Goal: Task Accomplishment & Management: Use online tool/utility

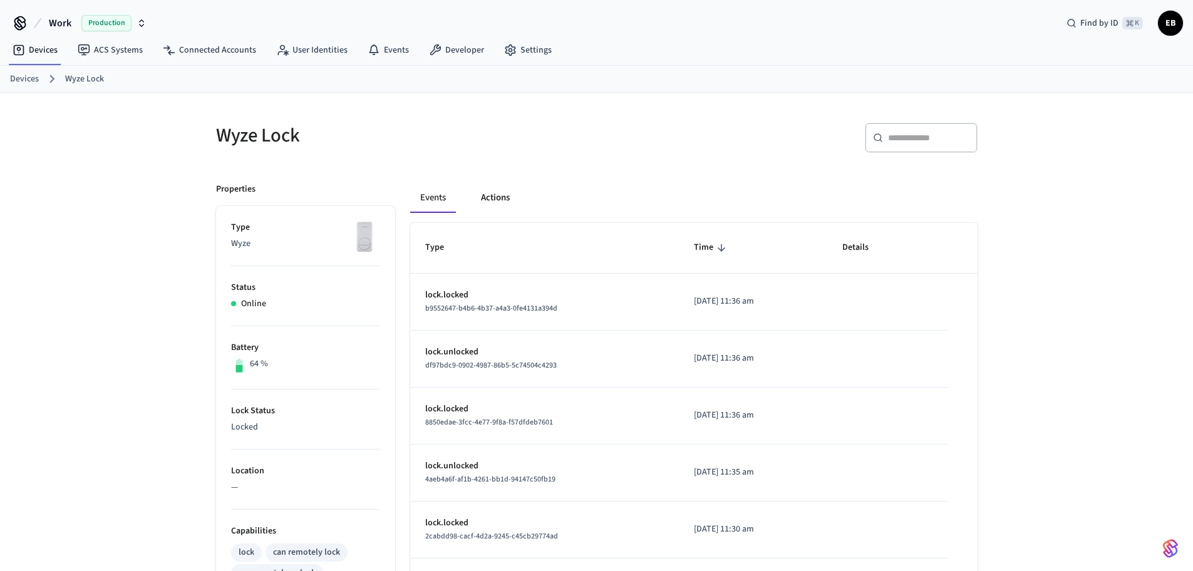
click at [497, 194] on button "Actions" at bounding box center [495, 198] width 49 height 30
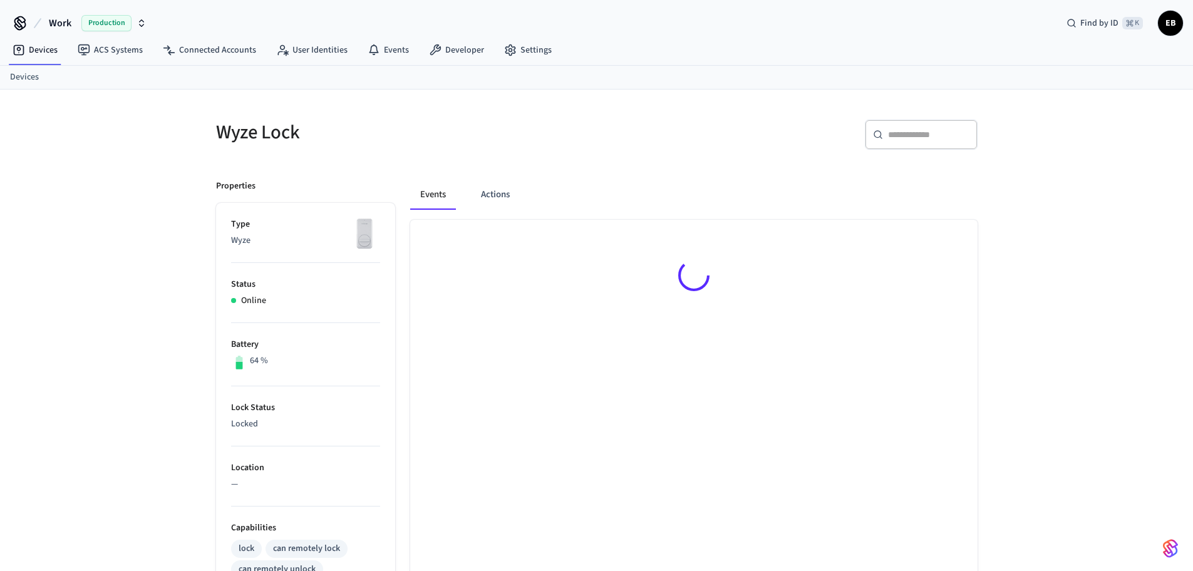
click at [497, 194] on button "Actions" at bounding box center [495, 195] width 49 height 30
click at [497, 194] on button "Actions" at bounding box center [495, 198] width 49 height 30
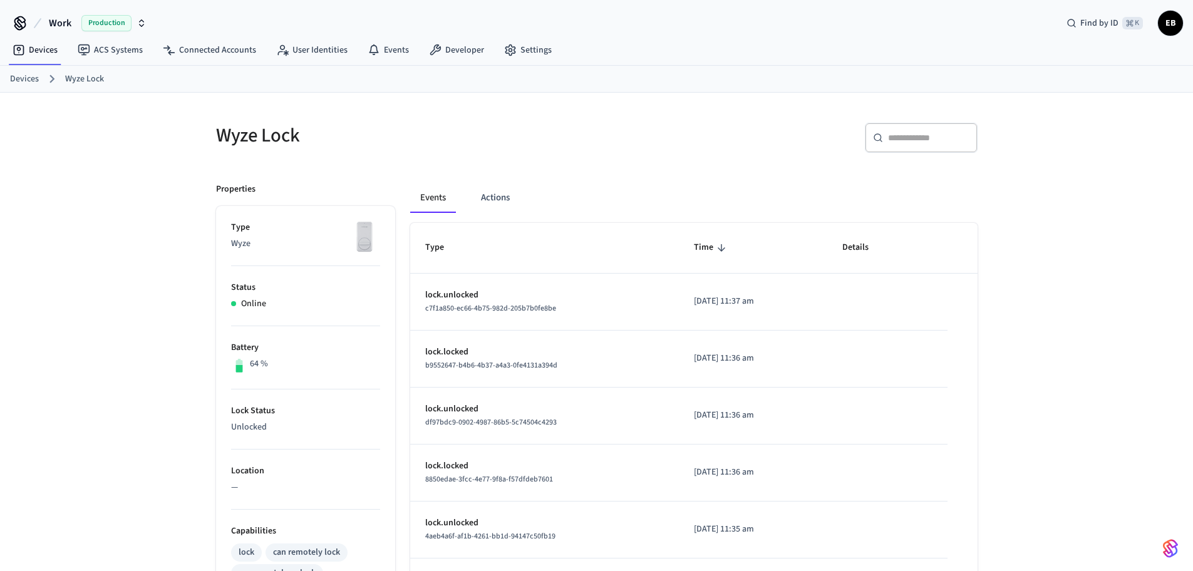
click at [497, 194] on button "Actions" at bounding box center [495, 198] width 49 height 30
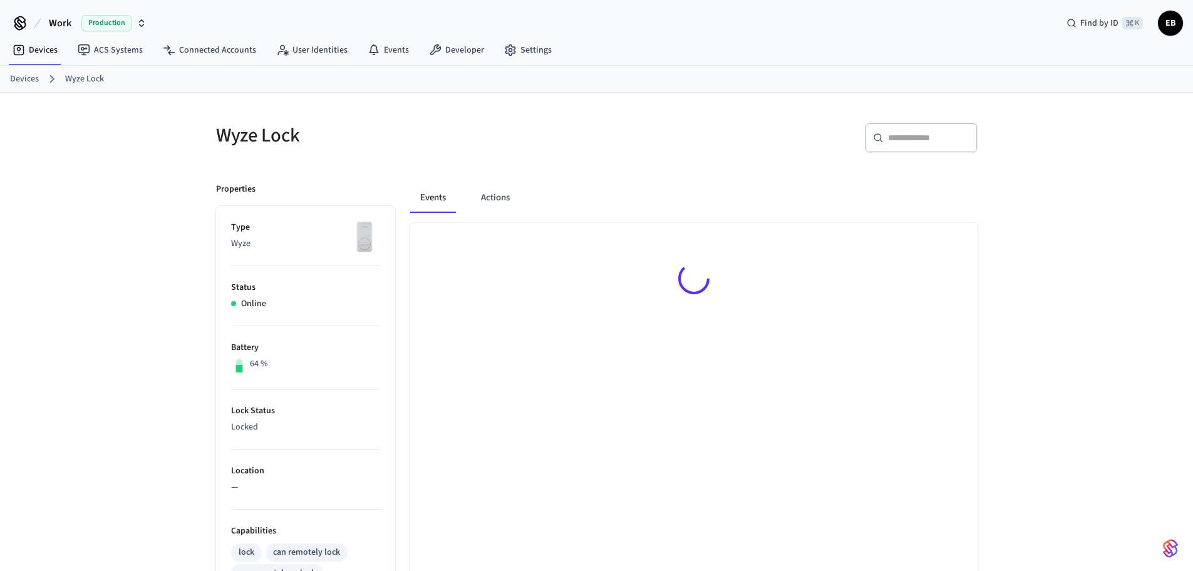
click at [497, 194] on button "Actions" at bounding box center [495, 198] width 49 height 30
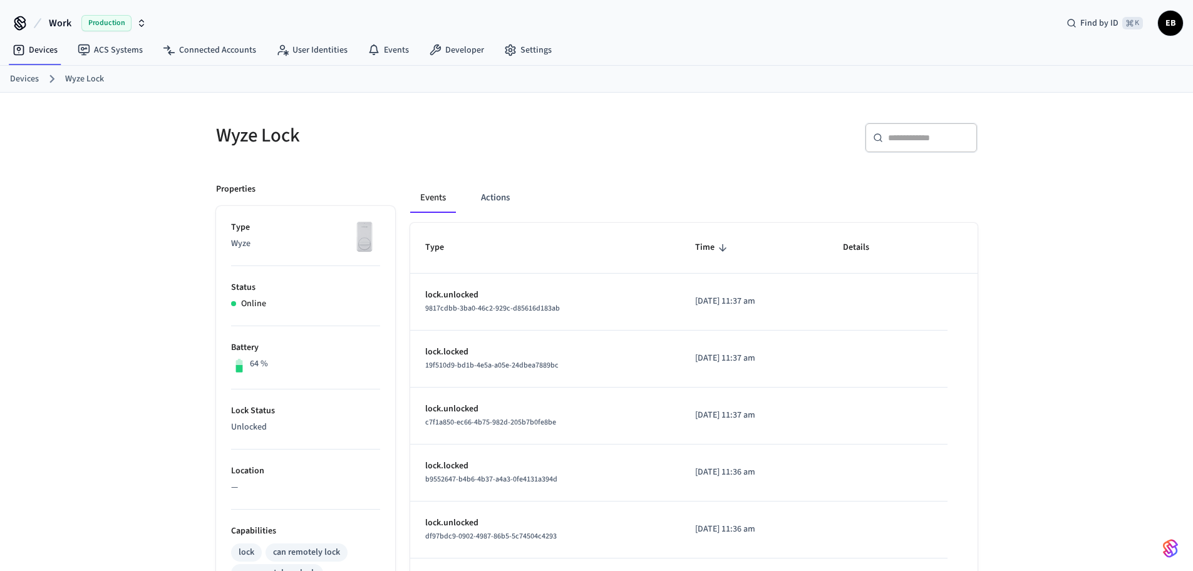
click at [497, 194] on button "Actions" at bounding box center [495, 198] width 49 height 30
click at [482, 199] on button "Actions" at bounding box center [495, 198] width 49 height 30
click at [491, 202] on button "Actions" at bounding box center [495, 198] width 49 height 30
click at [492, 199] on button "Actions" at bounding box center [495, 198] width 49 height 30
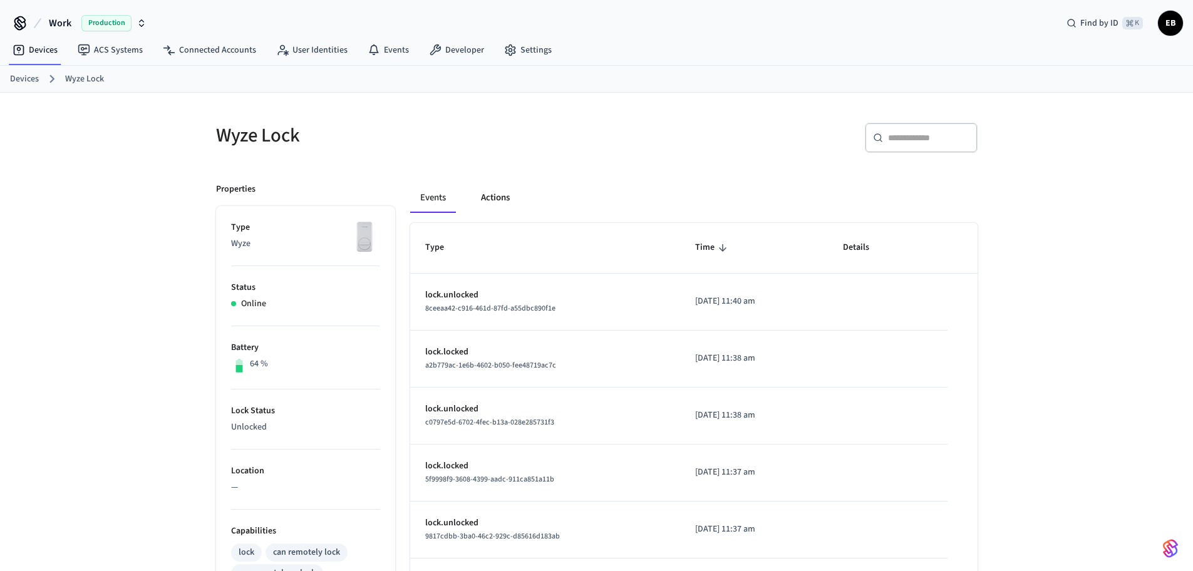
click at [509, 200] on button "Actions" at bounding box center [495, 198] width 49 height 30
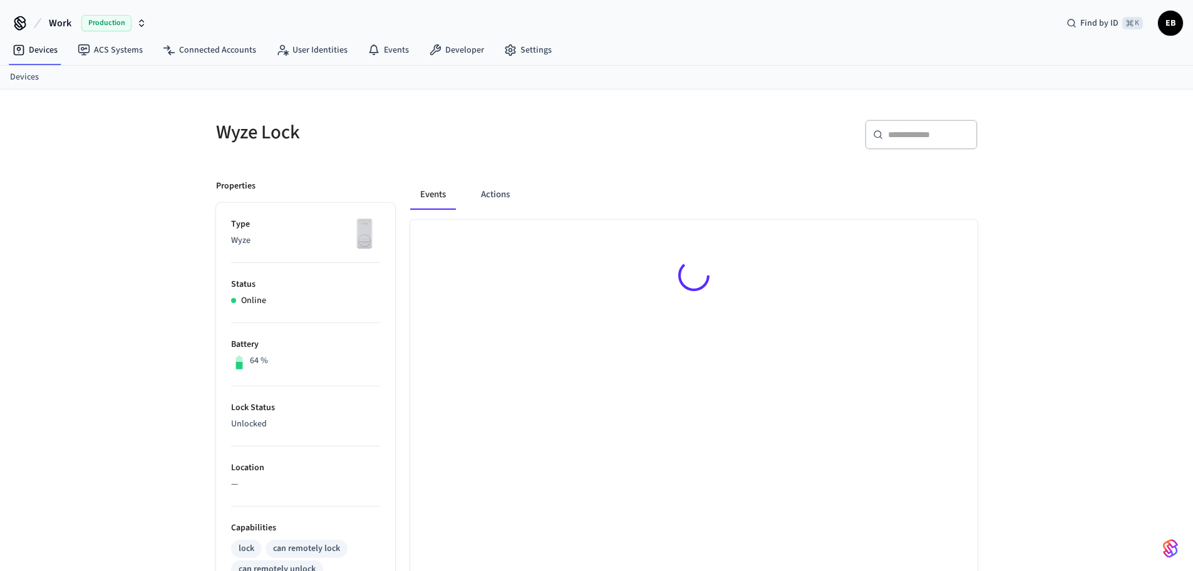
click at [509, 200] on button "Actions" at bounding box center [495, 195] width 49 height 30
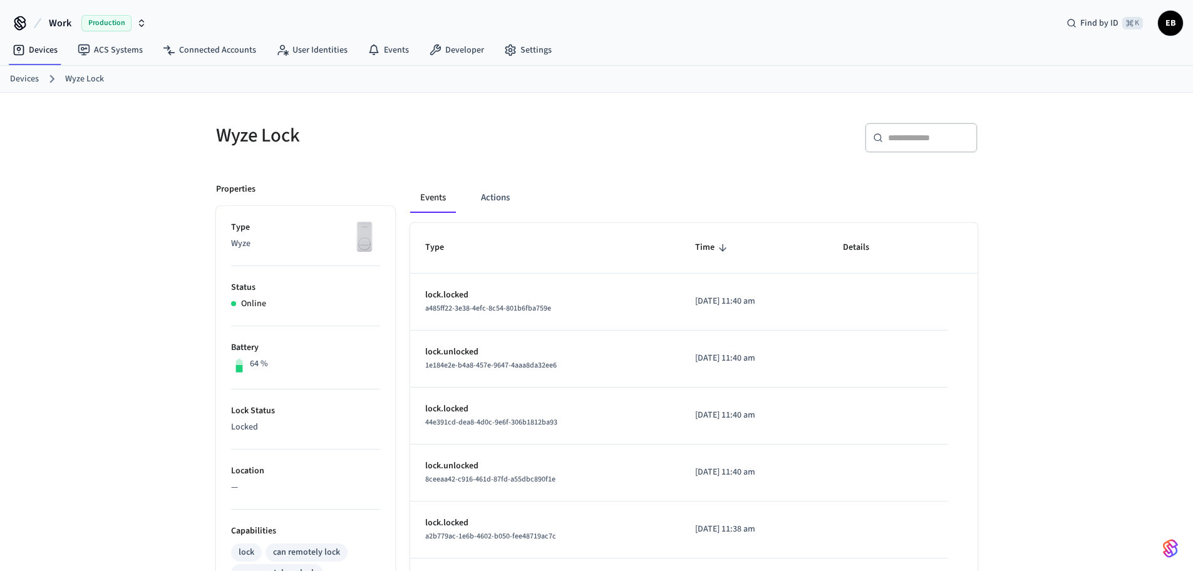
click at [509, 200] on button "Actions" at bounding box center [495, 198] width 49 height 30
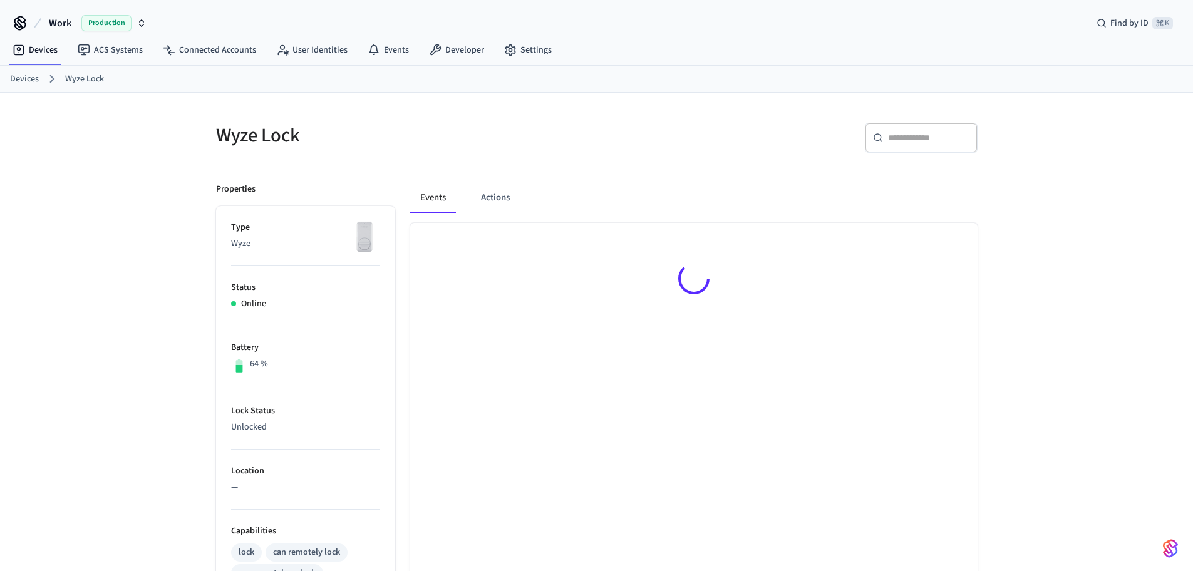
click at [509, 200] on button "Actions" at bounding box center [495, 198] width 49 height 30
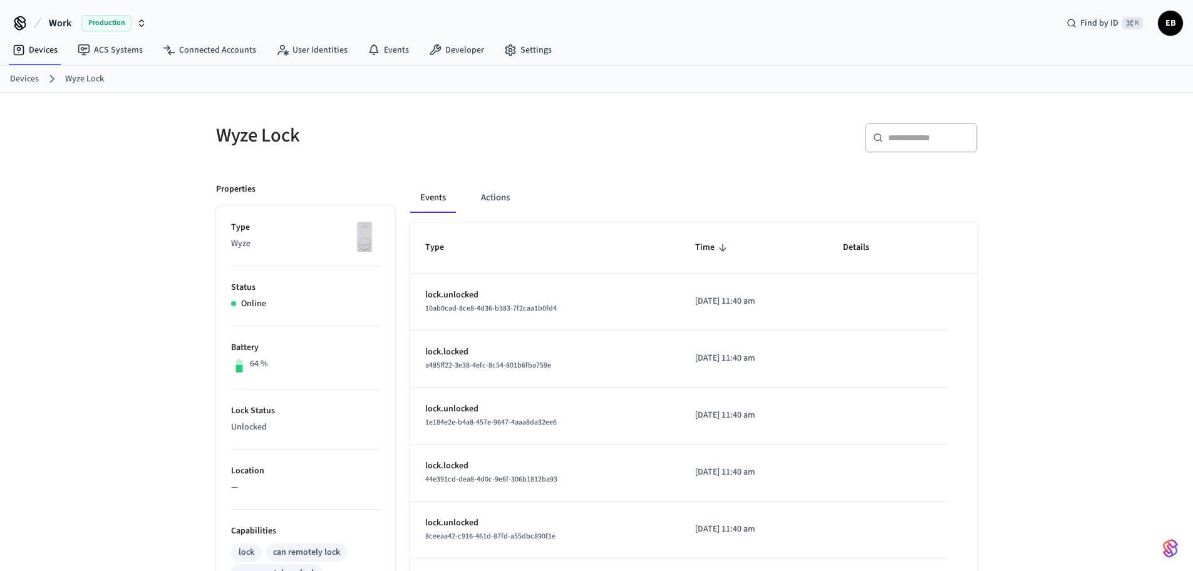
click at [509, 200] on button "Actions" at bounding box center [495, 198] width 49 height 30
click at [507, 200] on button "Actions" at bounding box center [495, 198] width 49 height 30
click at [503, 199] on button "Actions" at bounding box center [495, 198] width 49 height 30
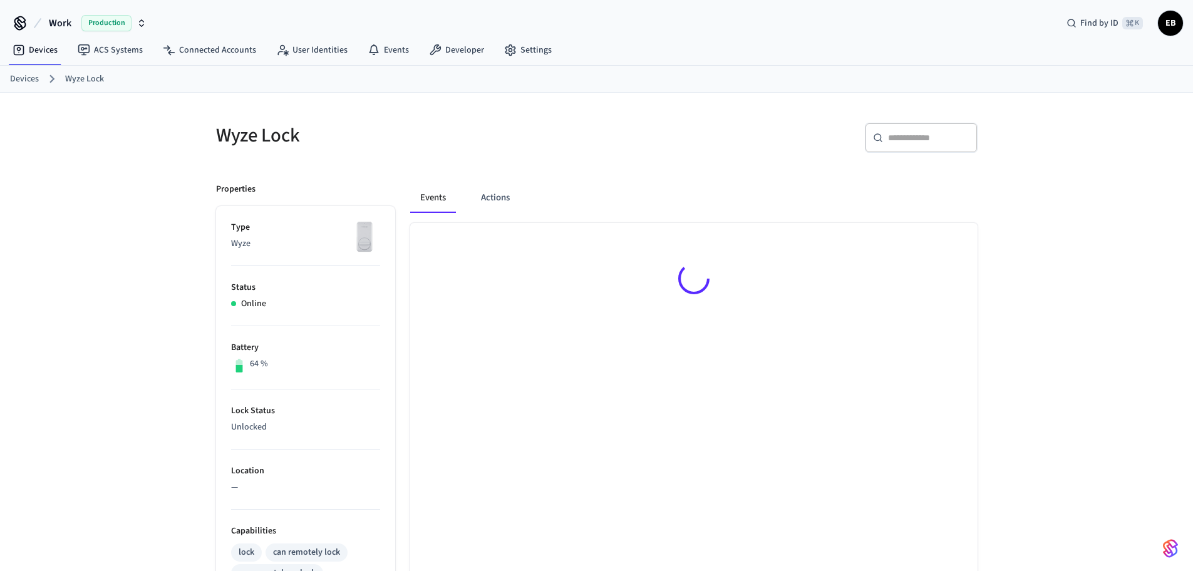
click at [503, 199] on button "Actions" at bounding box center [495, 198] width 49 height 30
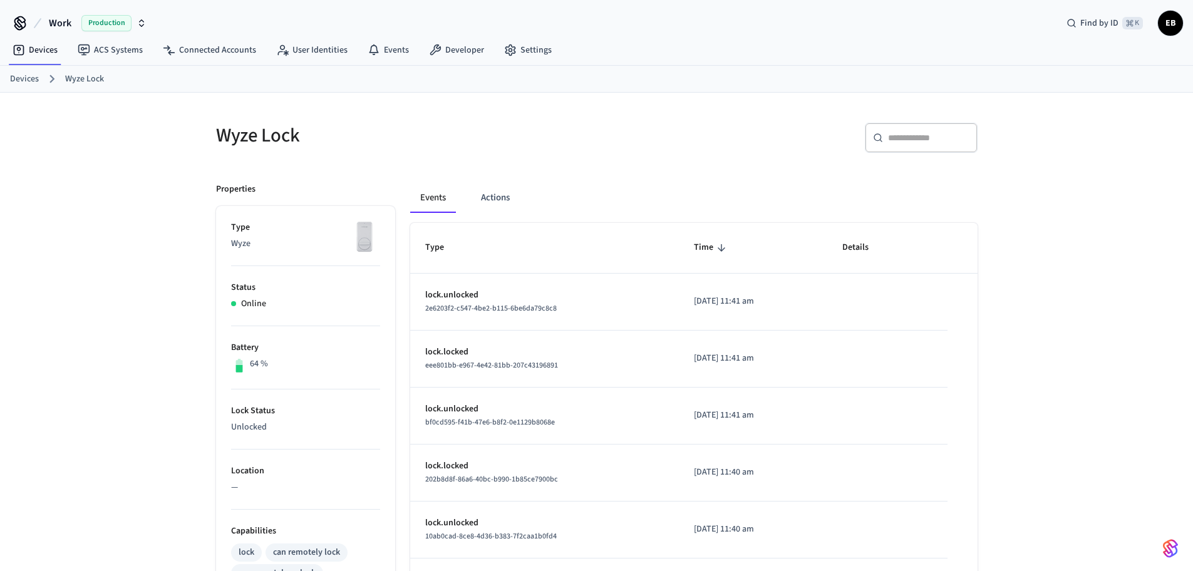
click at [503, 199] on button "Actions" at bounding box center [495, 198] width 49 height 30
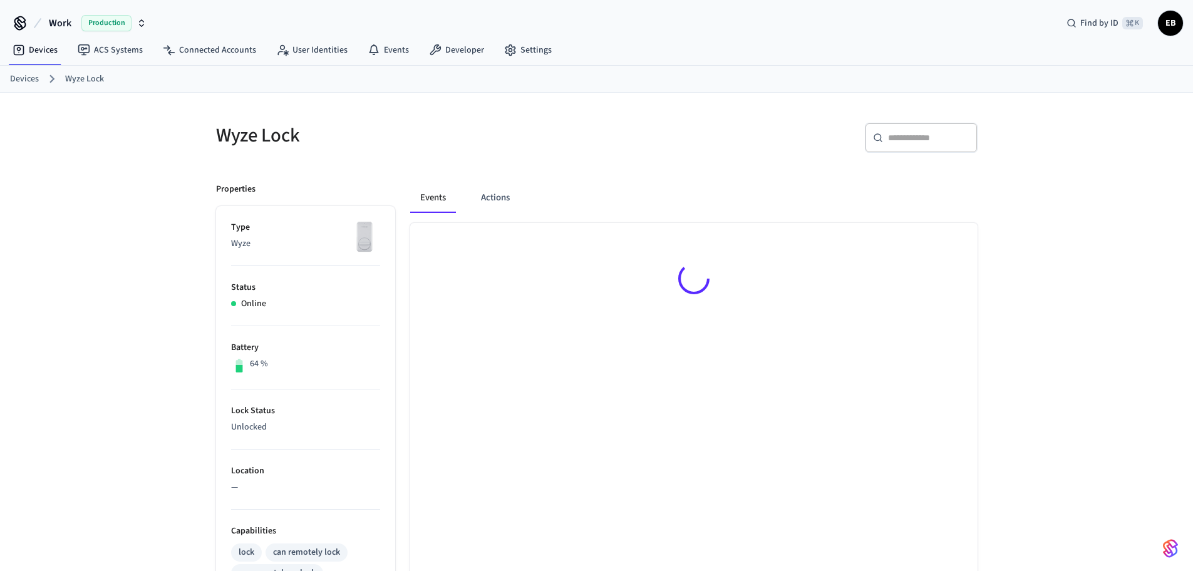
click at [503, 199] on button "Actions" at bounding box center [495, 198] width 49 height 30
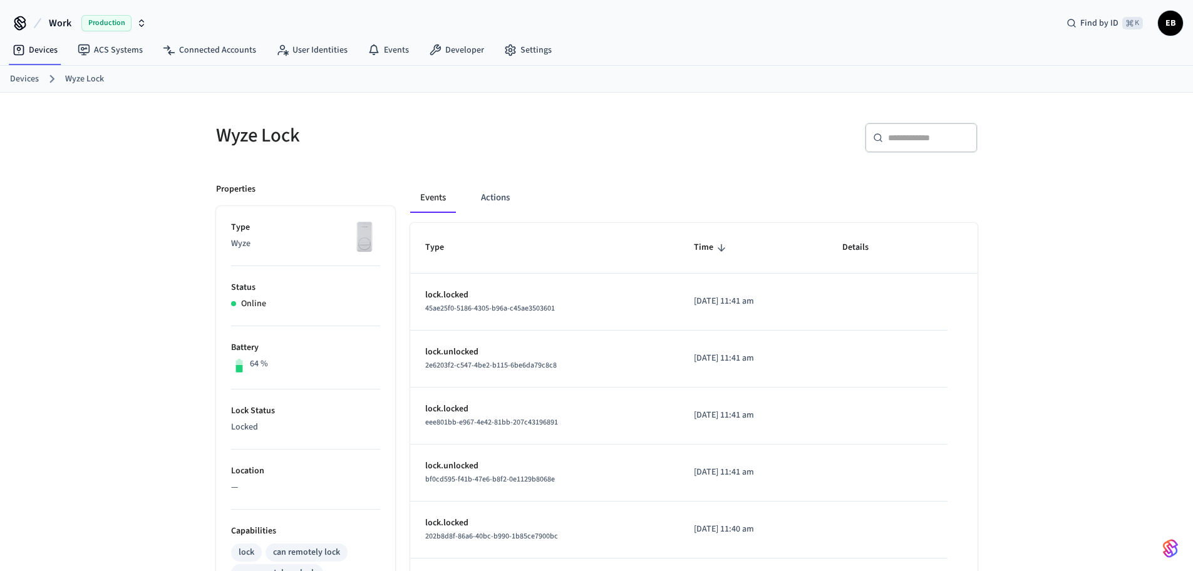
click at [503, 199] on button "Actions" at bounding box center [495, 198] width 49 height 30
click at [504, 197] on button "Actions" at bounding box center [495, 198] width 49 height 30
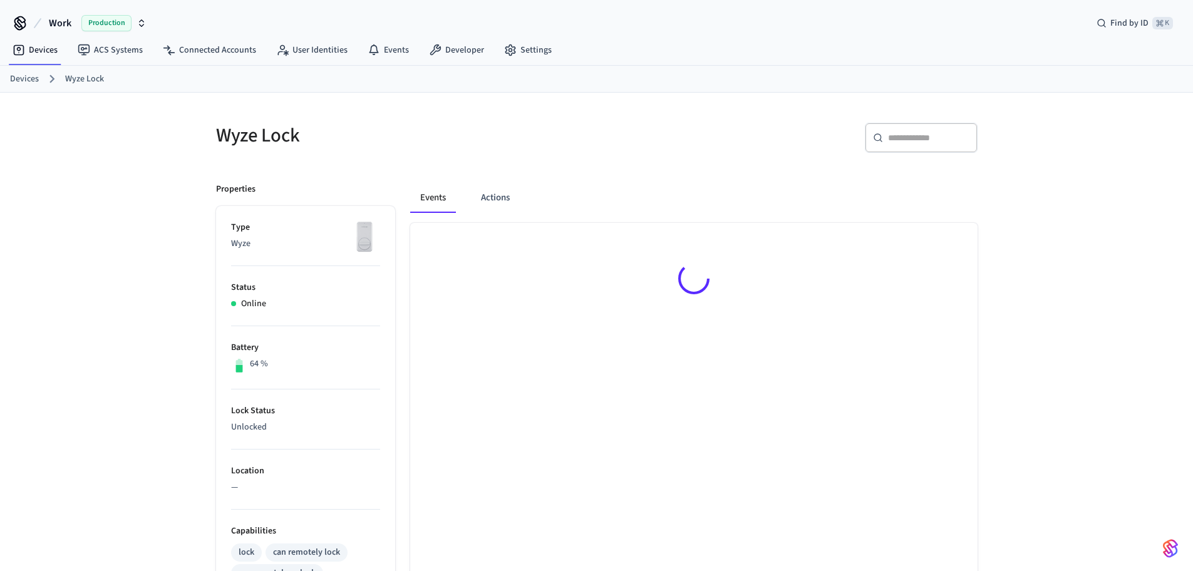
click at [504, 197] on button "Actions" at bounding box center [495, 198] width 49 height 30
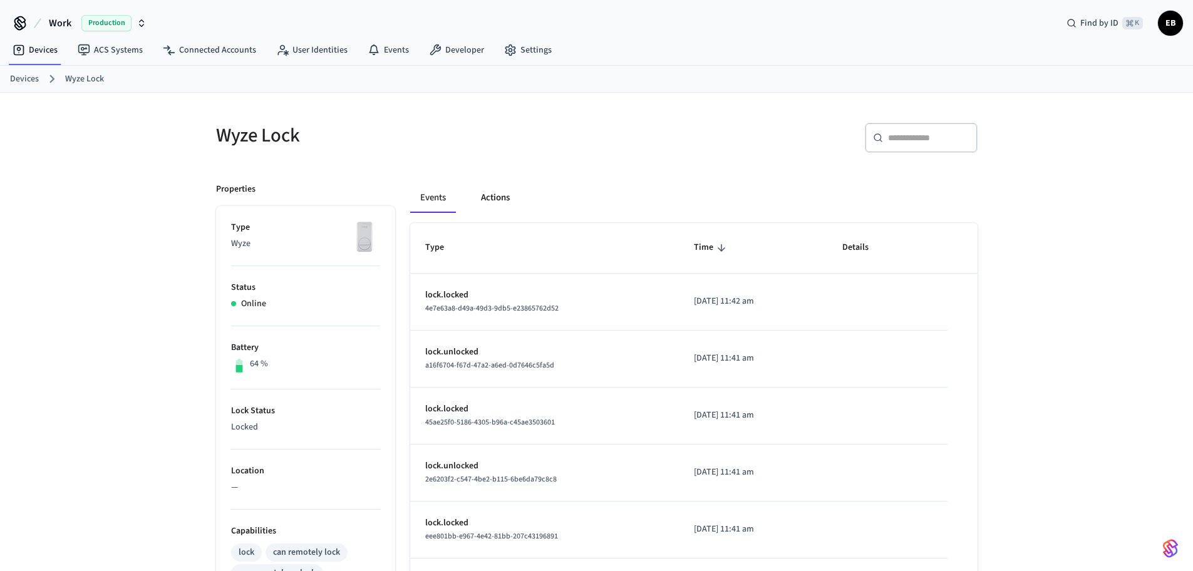
click at [505, 197] on button "Actions" at bounding box center [495, 198] width 49 height 30
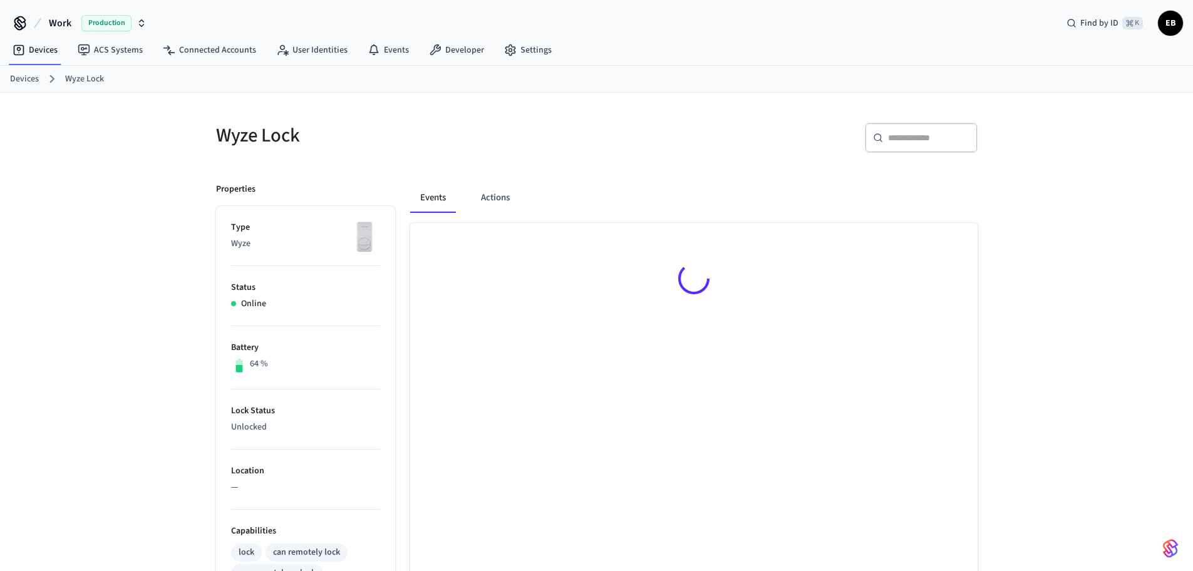
click at [505, 197] on button "Actions" at bounding box center [495, 198] width 49 height 30
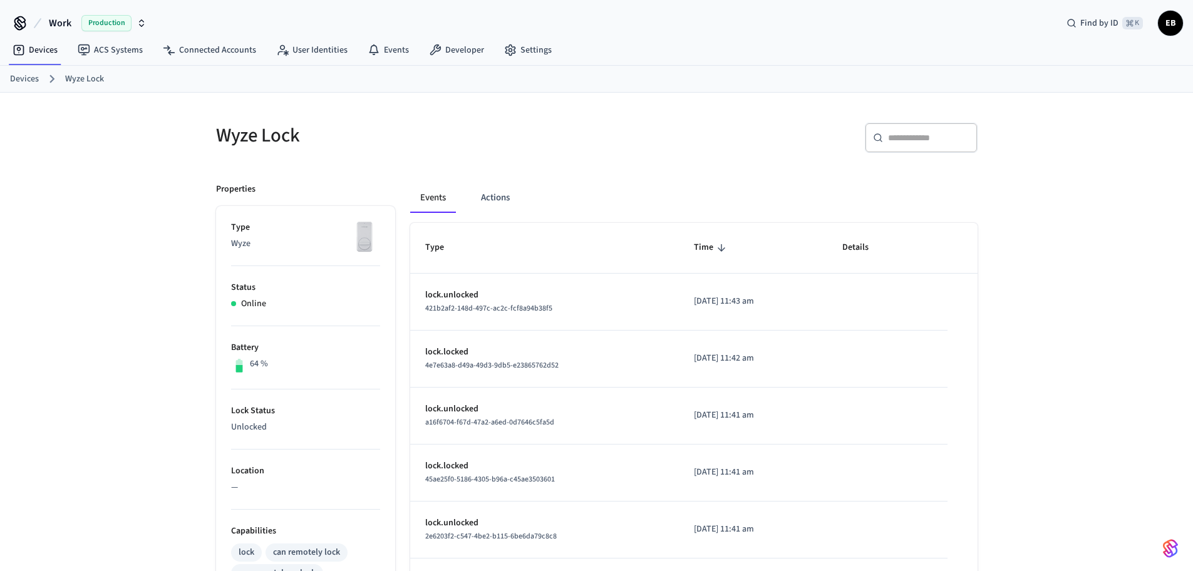
click at [505, 197] on button "Actions" at bounding box center [495, 198] width 49 height 30
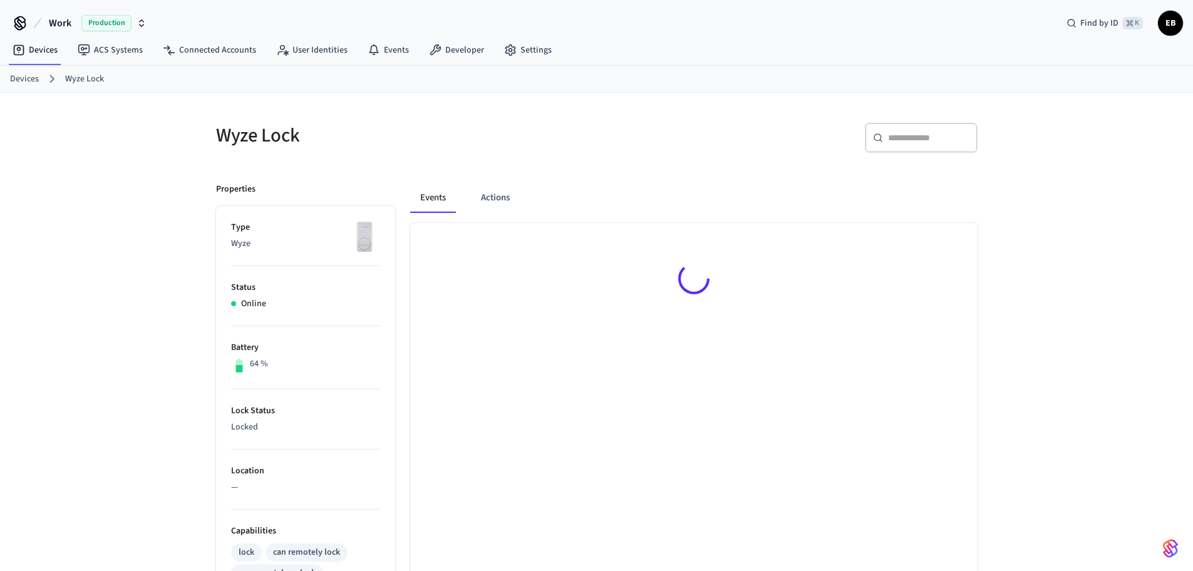
click at [505, 197] on button "Actions" at bounding box center [495, 198] width 49 height 30
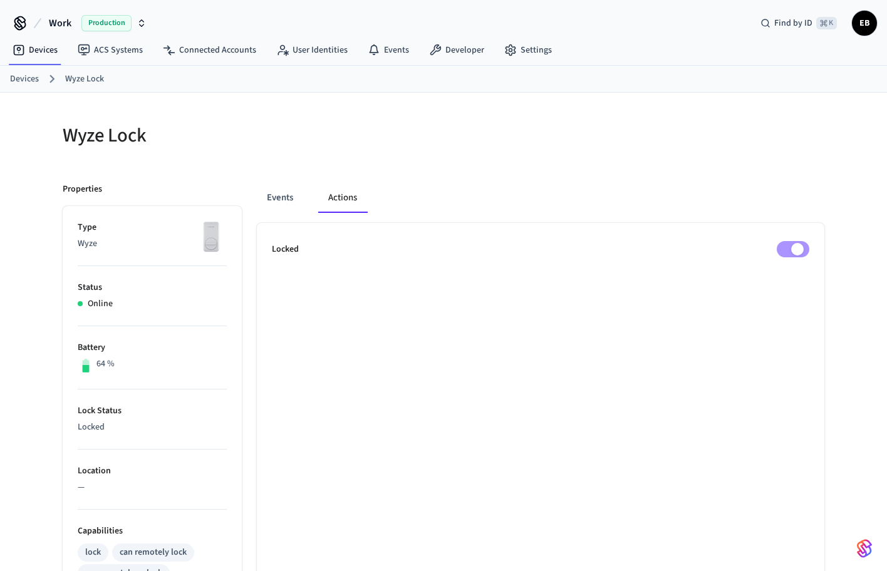
click at [640, 174] on div "Events Actions Locked" at bounding box center [533, 528] width 583 height 720
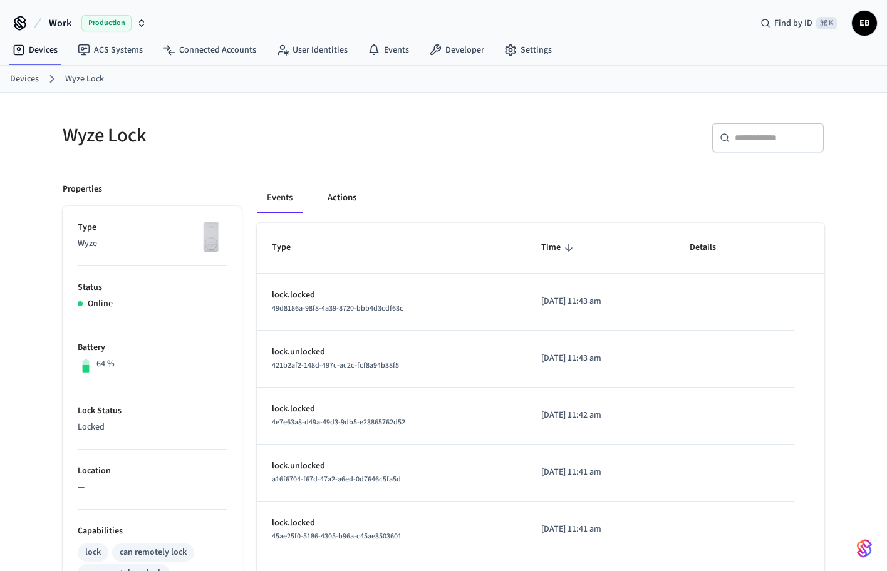
click at [332, 200] on button "Actions" at bounding box center [342, 198] width 49 height 30
click at [331, 199] on button "Actions" at bounding box center [342, 198] width 49 height 30
